Goal: Task Accomplishment & Management: Use online tool/utility

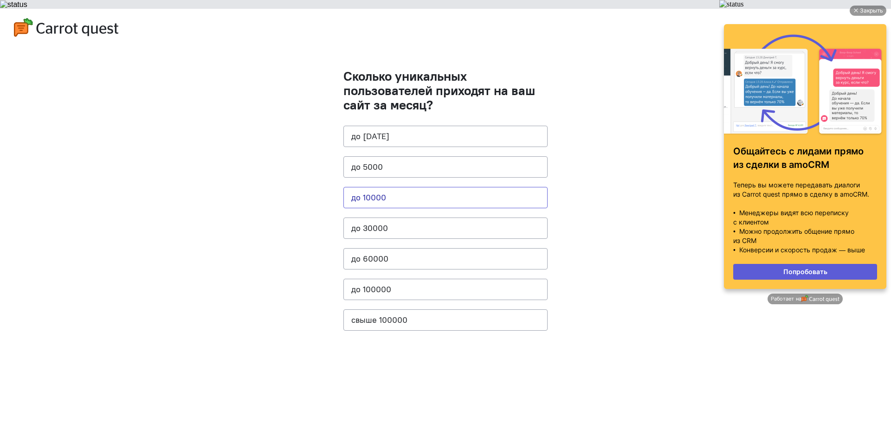
click at [478, 192] on button "до 10000" at bounding box center [445, 197] width 204 height 21
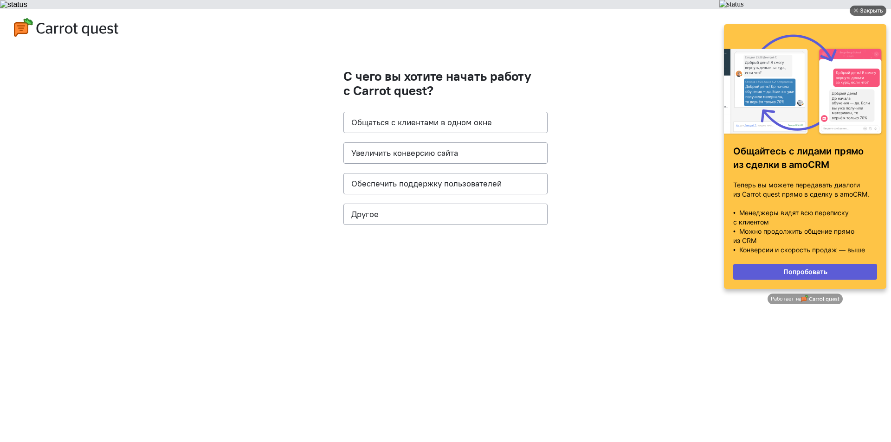
click at [869, 13] on div "Закрыть" at bounding box center [871, 11] width 23 height 10
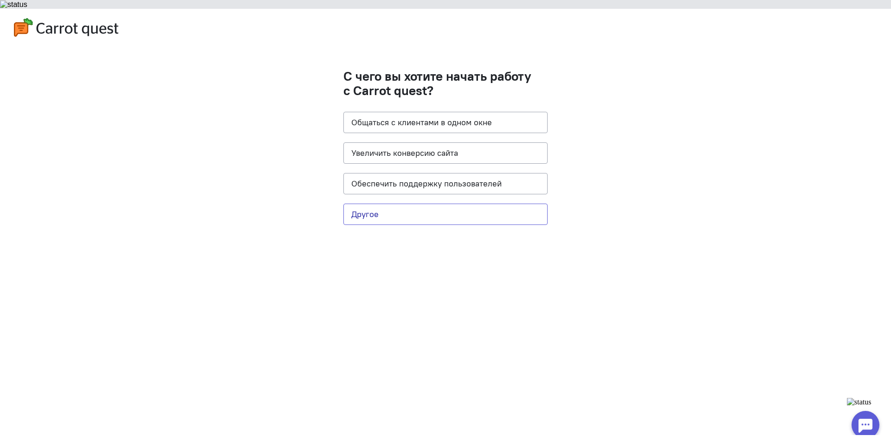
click at [422, 211] on button "Другое" at bounding box center [445, 214] width 204 height 21
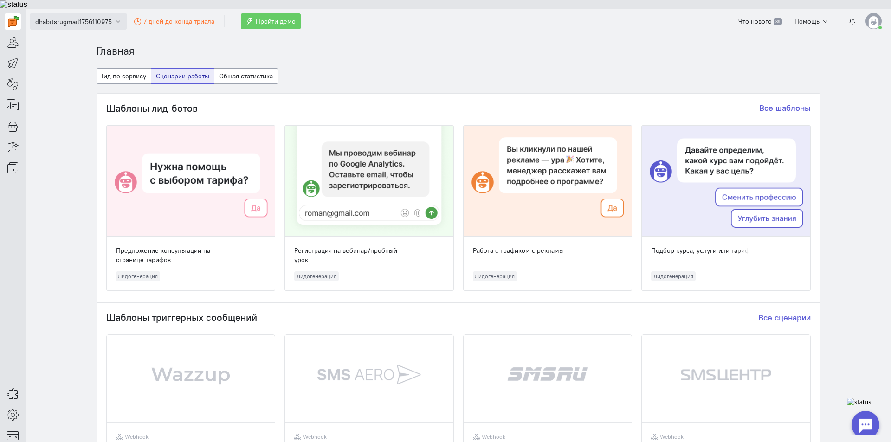
click at [117, 18] on icon "button" at bounding box center [118, 21] width 7 height 7
click at [42, 55] on link "dhabitsrugmail1756110975" at bounding box center [82, 55] width 105 height 15
click at [874, 13] on img at bounding box center [873, 21] width 16 height 16
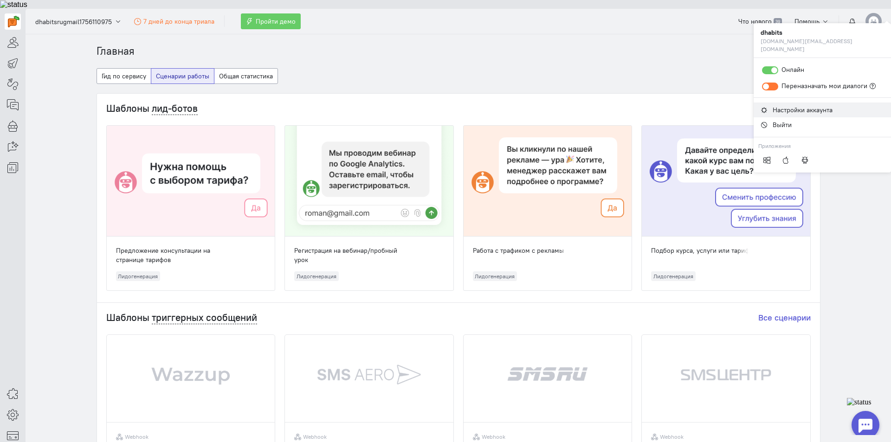
click at [812, 106] on span "Настройки аккаунта" at bounding box center [803, 110] width 60 height 8
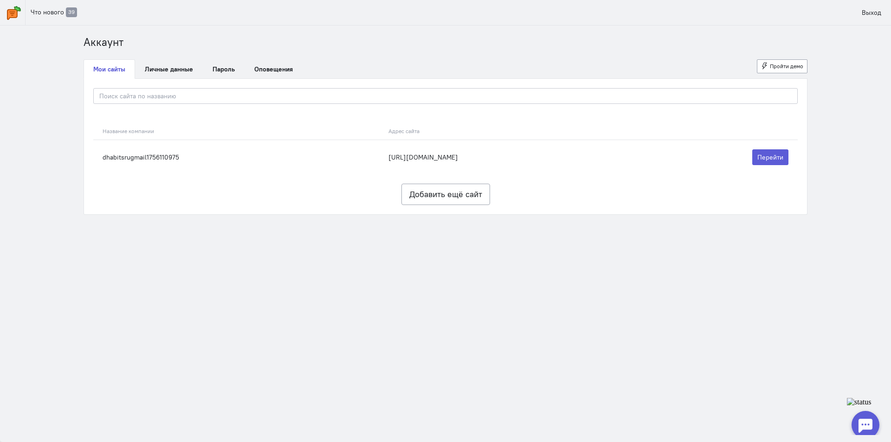
click at [459, 63] on ul "Мои сайты Личные данные [GEOGRAPHIC_DATA] Оповещения Пройти демо" at bounding box center [446, 68] width 724 height 19
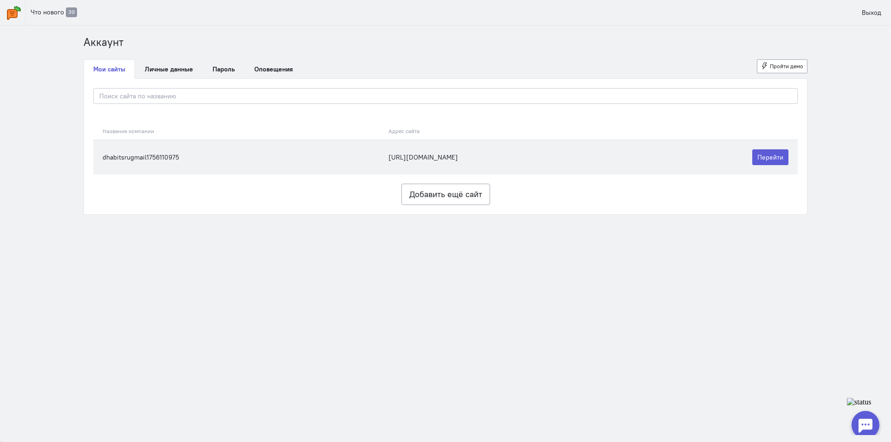
drag, startPoint x: 187, startPoint y: 158, endPoint x: 177, endPoint y: 158, distance: 9.7
click at [177, 158] on td "dhabitsrugmail1756110975" at bounding box center [238, 157] width 290 height 35
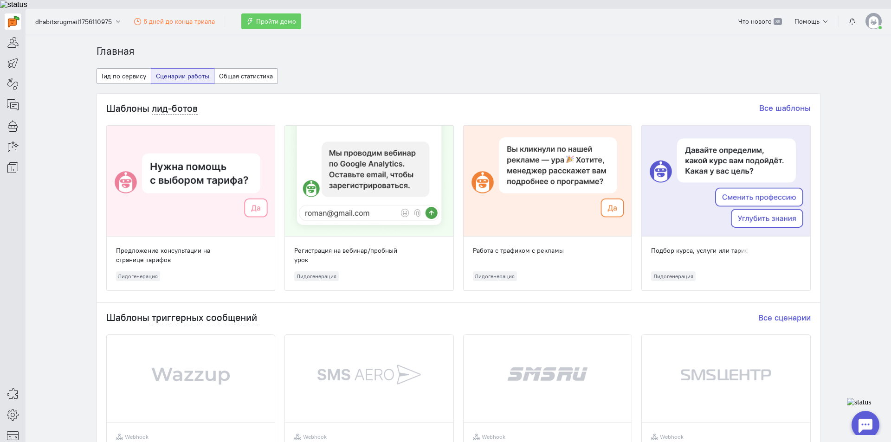
click at [419, 73] on cq-dashboard-select-dashboard-type-feature "Гид по сервису Сценарии работы Общая статистика" at bounding box center [459, 80] width 724 height 25
click at [10, 37] on icon at bounding box center [13, 42] width 12 height 11
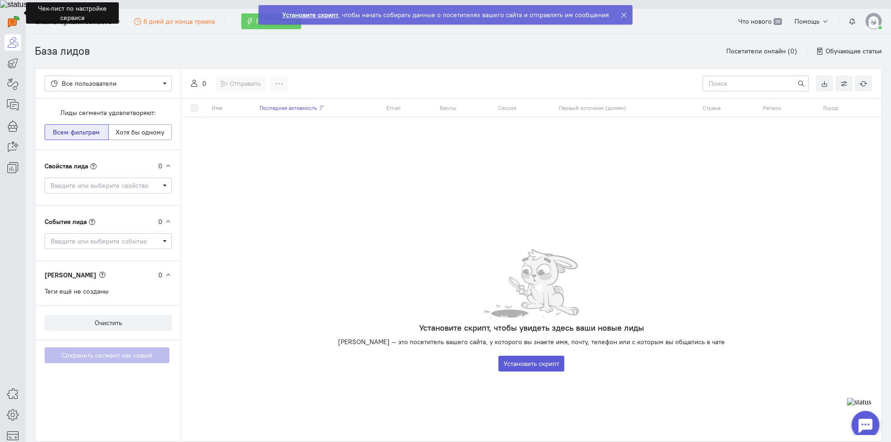
click at [625, 15] on icon at bounding box center [623, 15] width 7 height 7
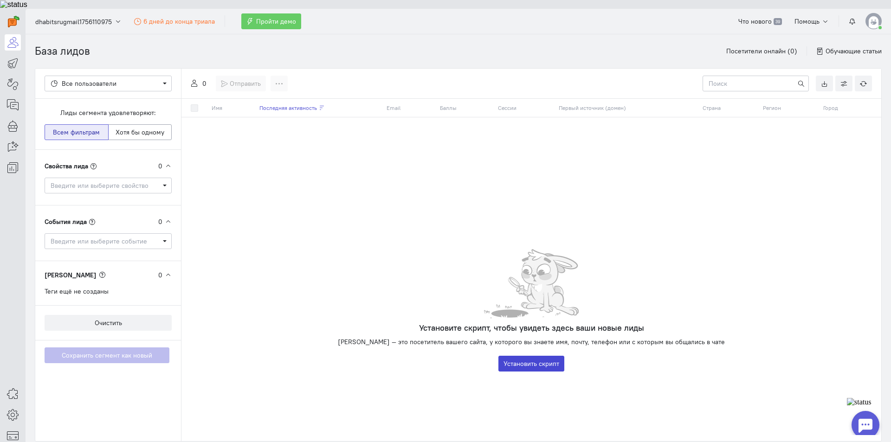
click at [533, 357] on button "Установить скрипт" at bounding box center [531, 364] width 66 height 16
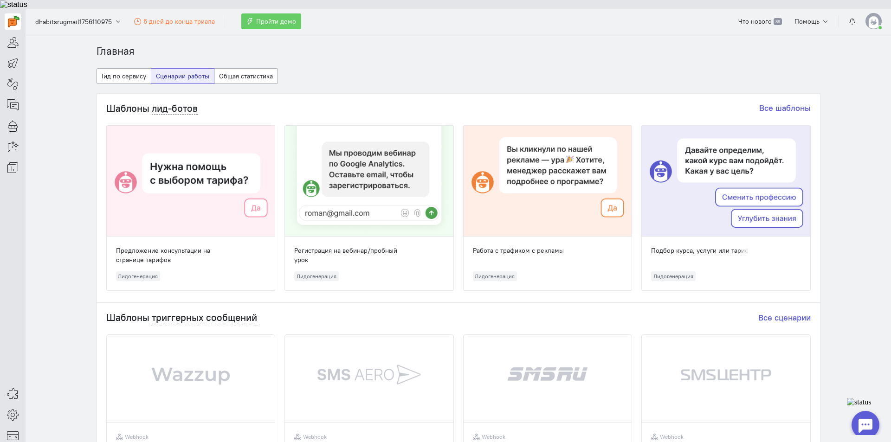
drag, startPoint x: 752, startPoint y: 238, endPoint x: 517, endPoint y: 257, distance: 235.5
click at [517, 257] on div "Предложение консультации на странице тарифов Лидогенерация Регистрация на вебин…" at bounding box center [458, 208] width 704 height 166
click at [784, 103] on link "Все шаблоны" at bounding box center [785, 108] width 52 height 11
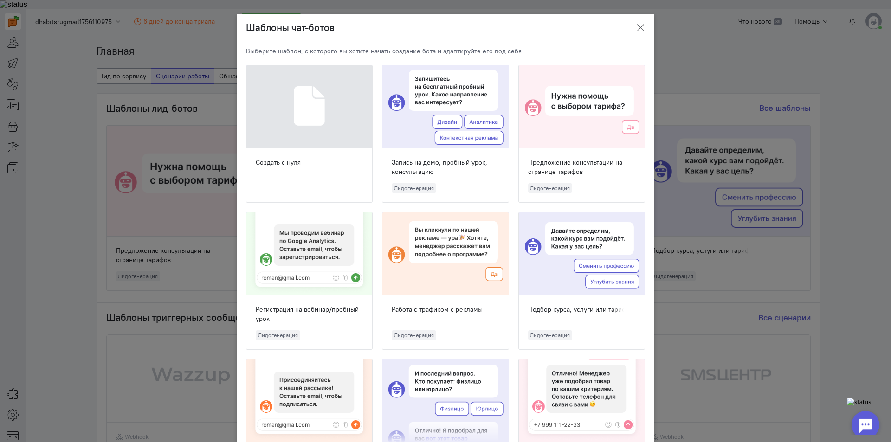
click at [636, 31] on icon "button" at bounding box center [640, 27] width 9 height 9
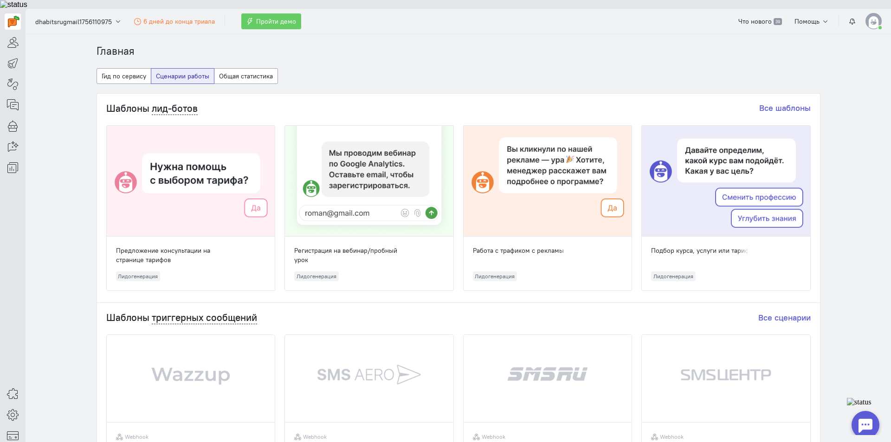
click at [861, 168] on section "Главная Гид по сервису Сценарии работы Общая статистика Шаблоны лид-ботов Все ш…" at bounding box center [458, 242] width 865 height 417
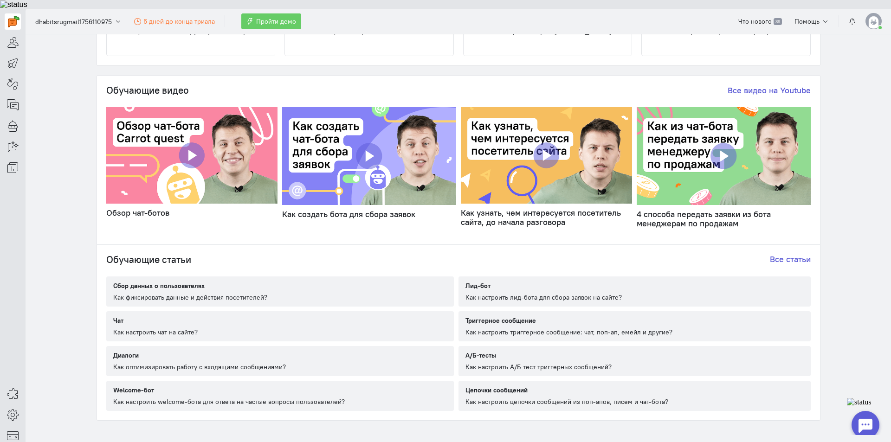
scroll to position [448, 0]
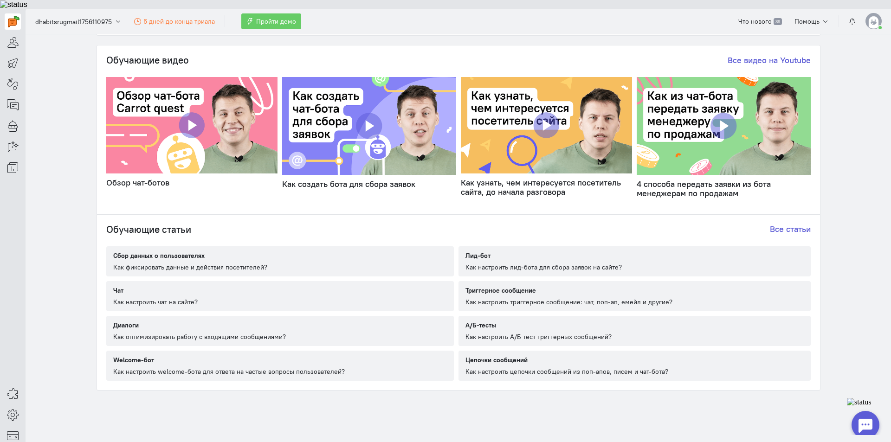
click at [543, 252] on div "Лид-бот Как настроить лид-бота для сбора заявок на сайте?" at bounding box center [542, 261] width 168 height 30
